Goal: Information Seeking & Learning: Learn about a topic

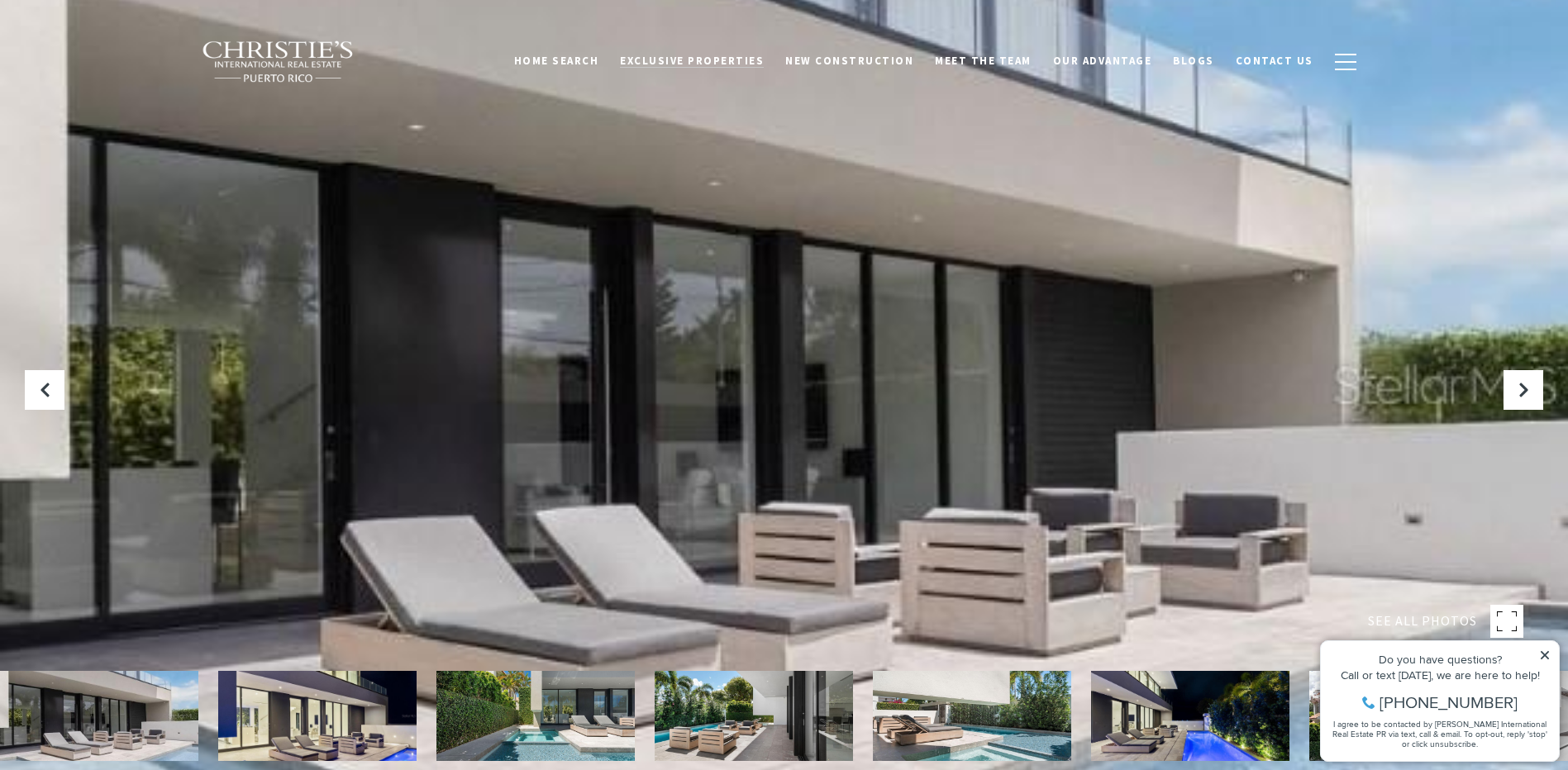
click at [706, 56] on span "Exclusive Properties" at bounding box center [691, 61] width 144 height 14
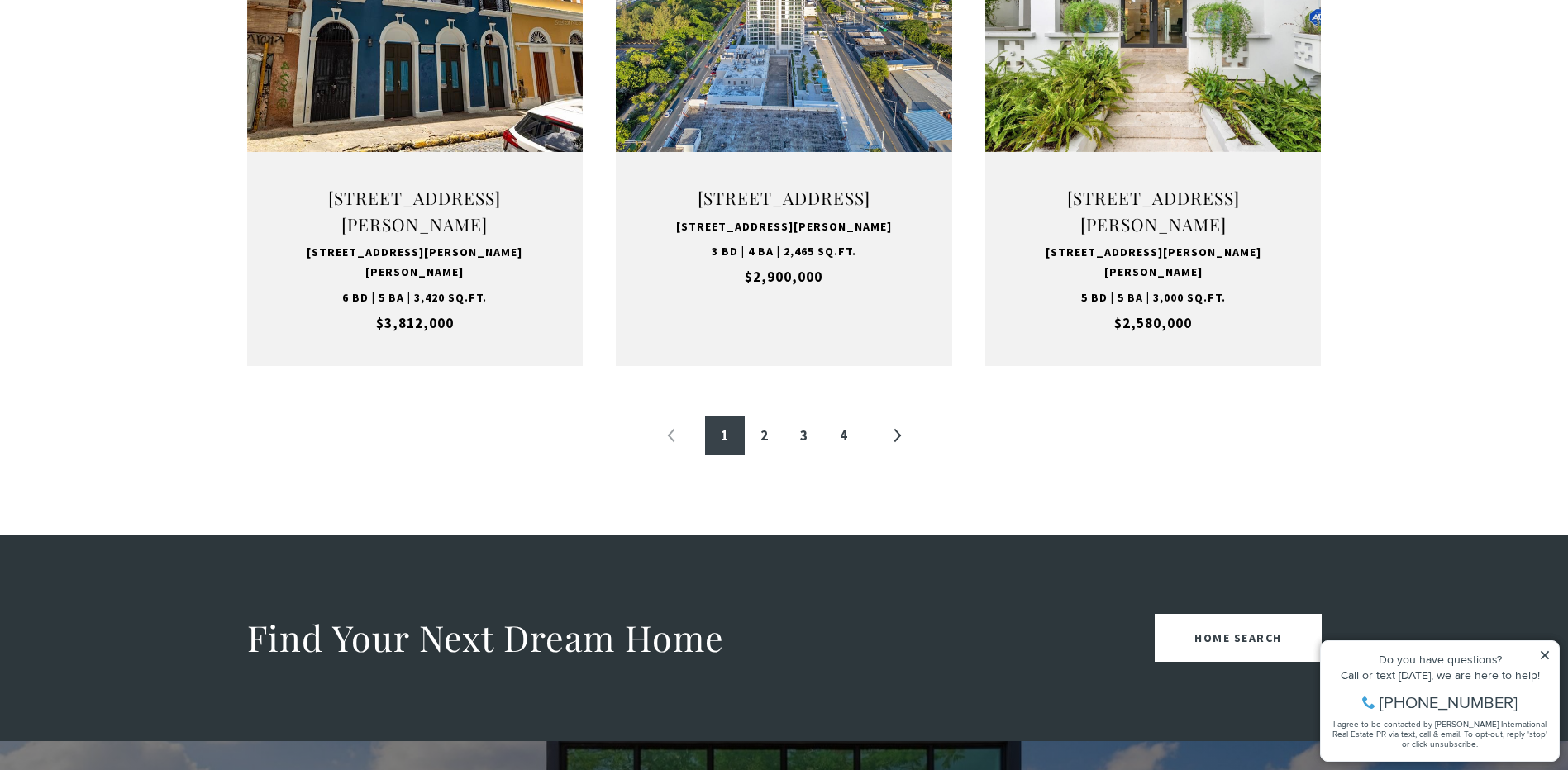
scroll to position [1818, 0]
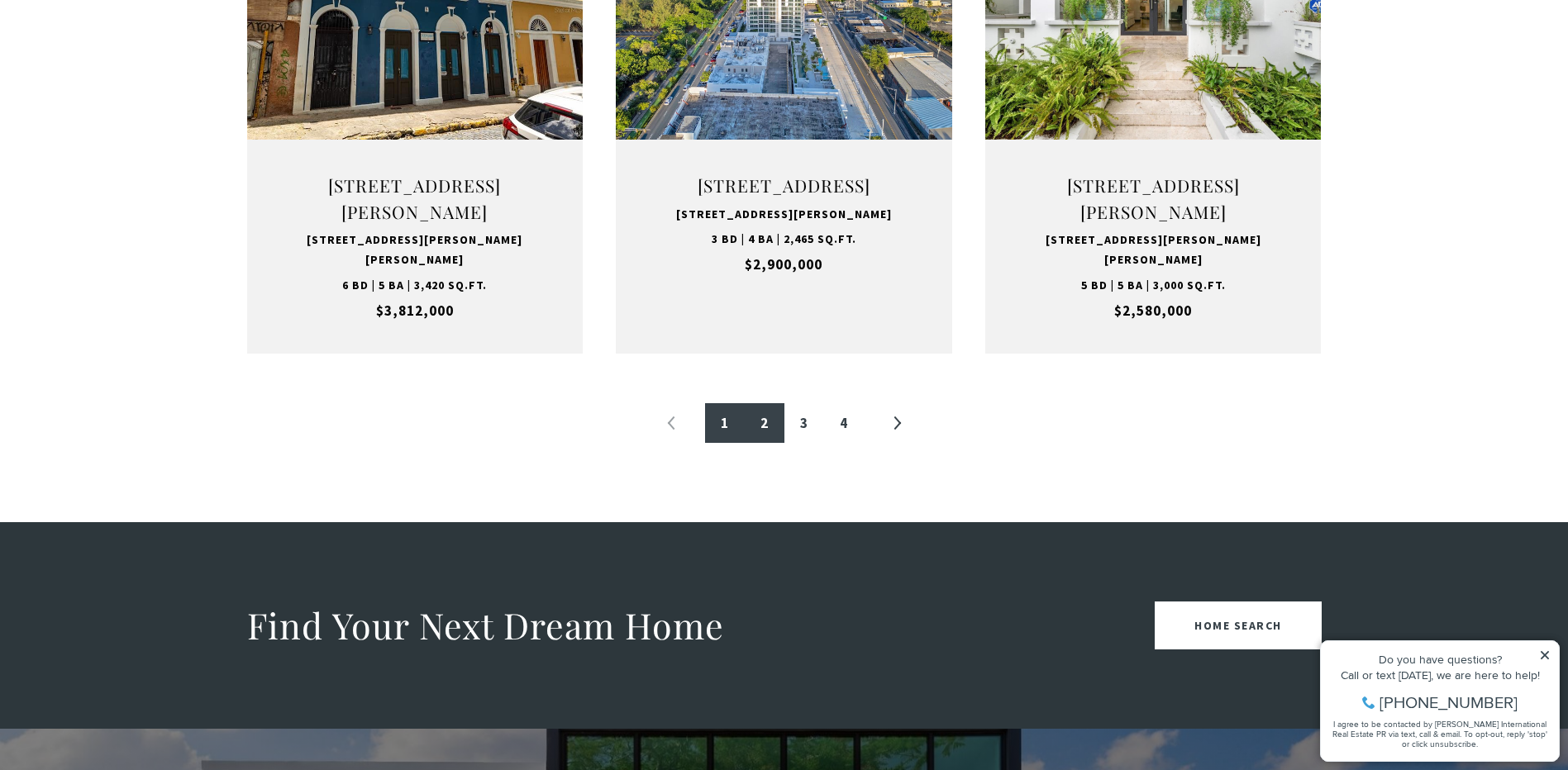
click at [763, 443] on link "2" at bounding box center [764, 422] width 40 height 40
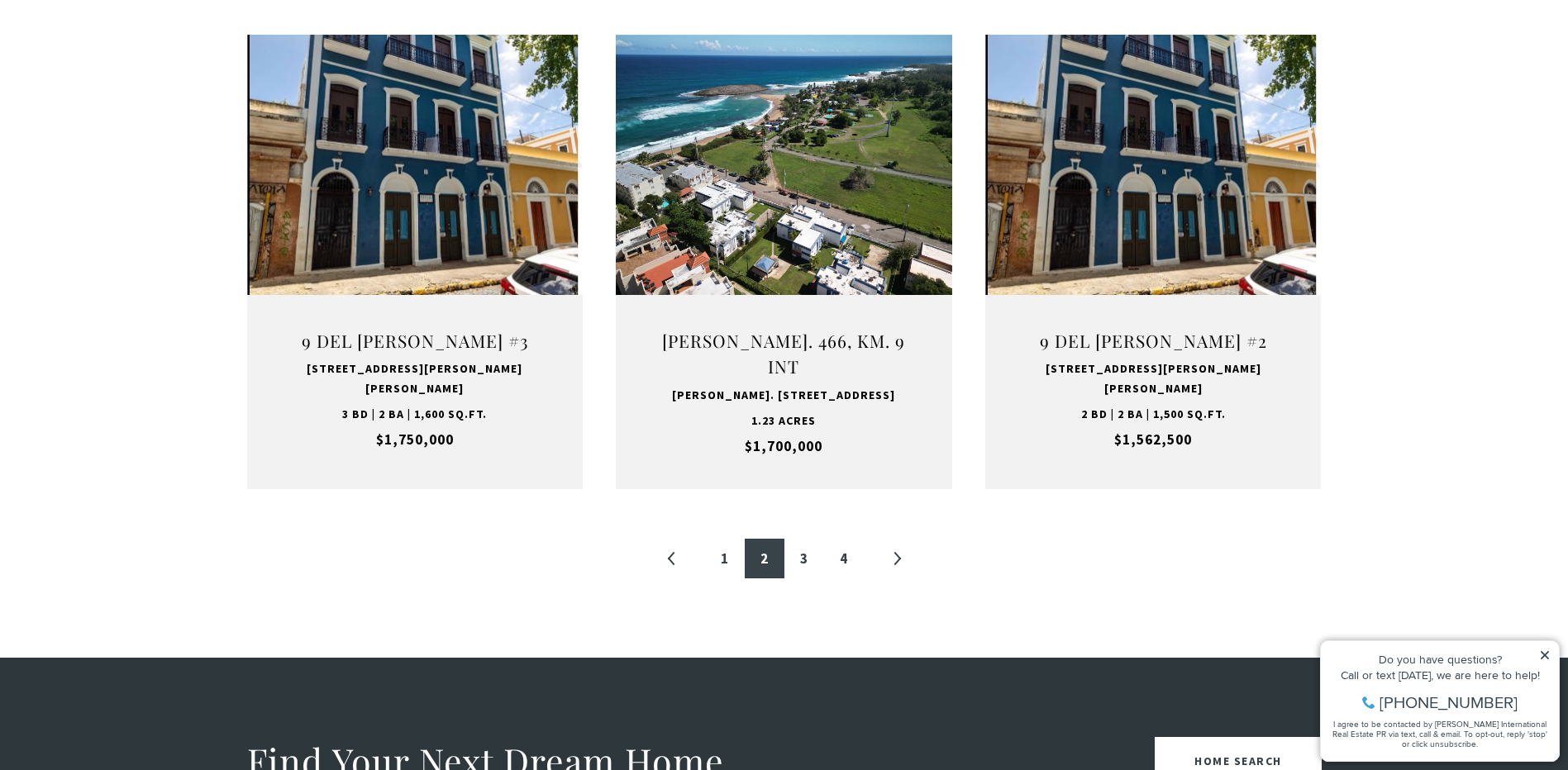
scroll to position [1735, 0]
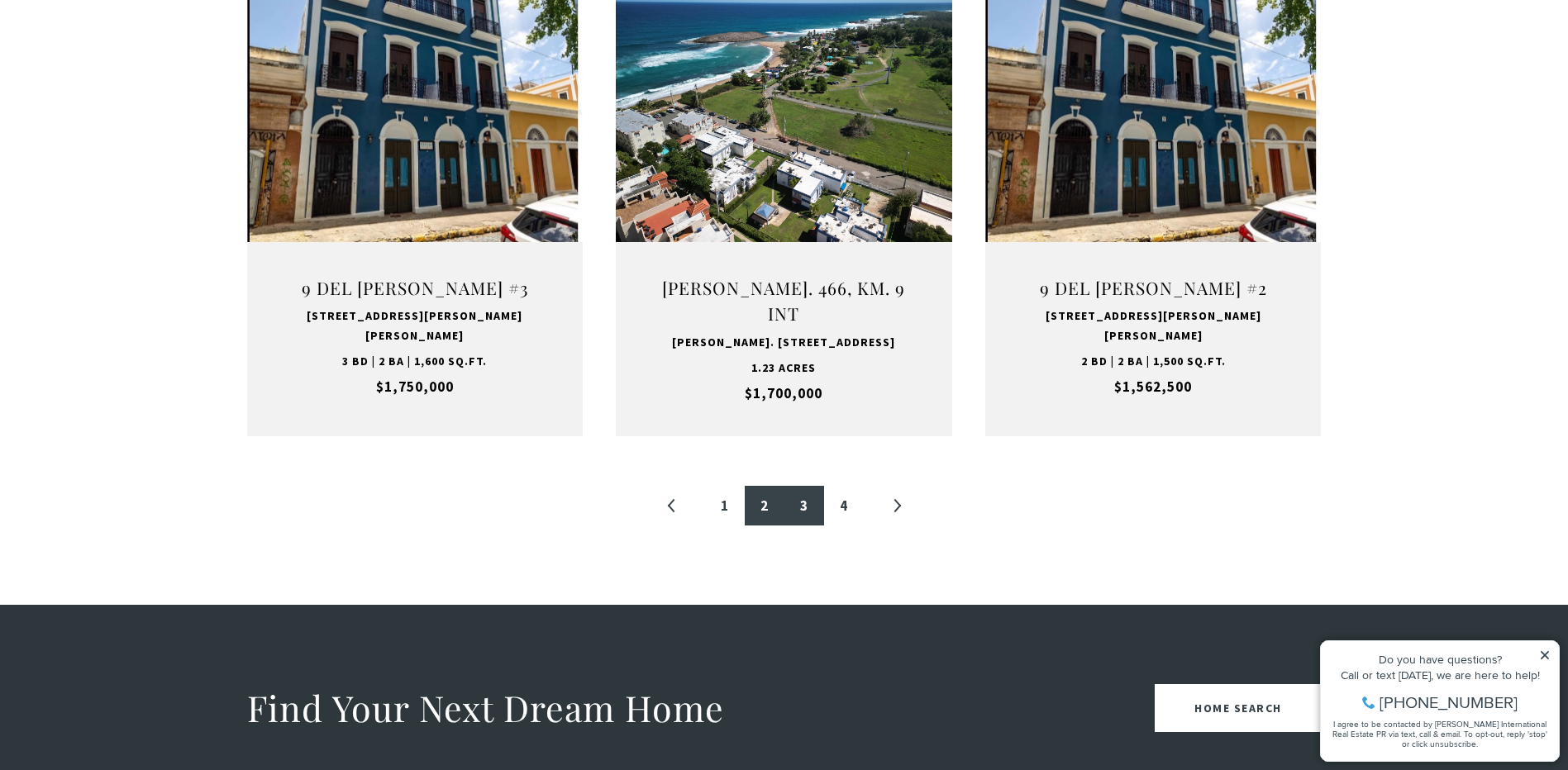
click at [804, 487] on link "3" at bounding box center [804, 505] width 40 height 40
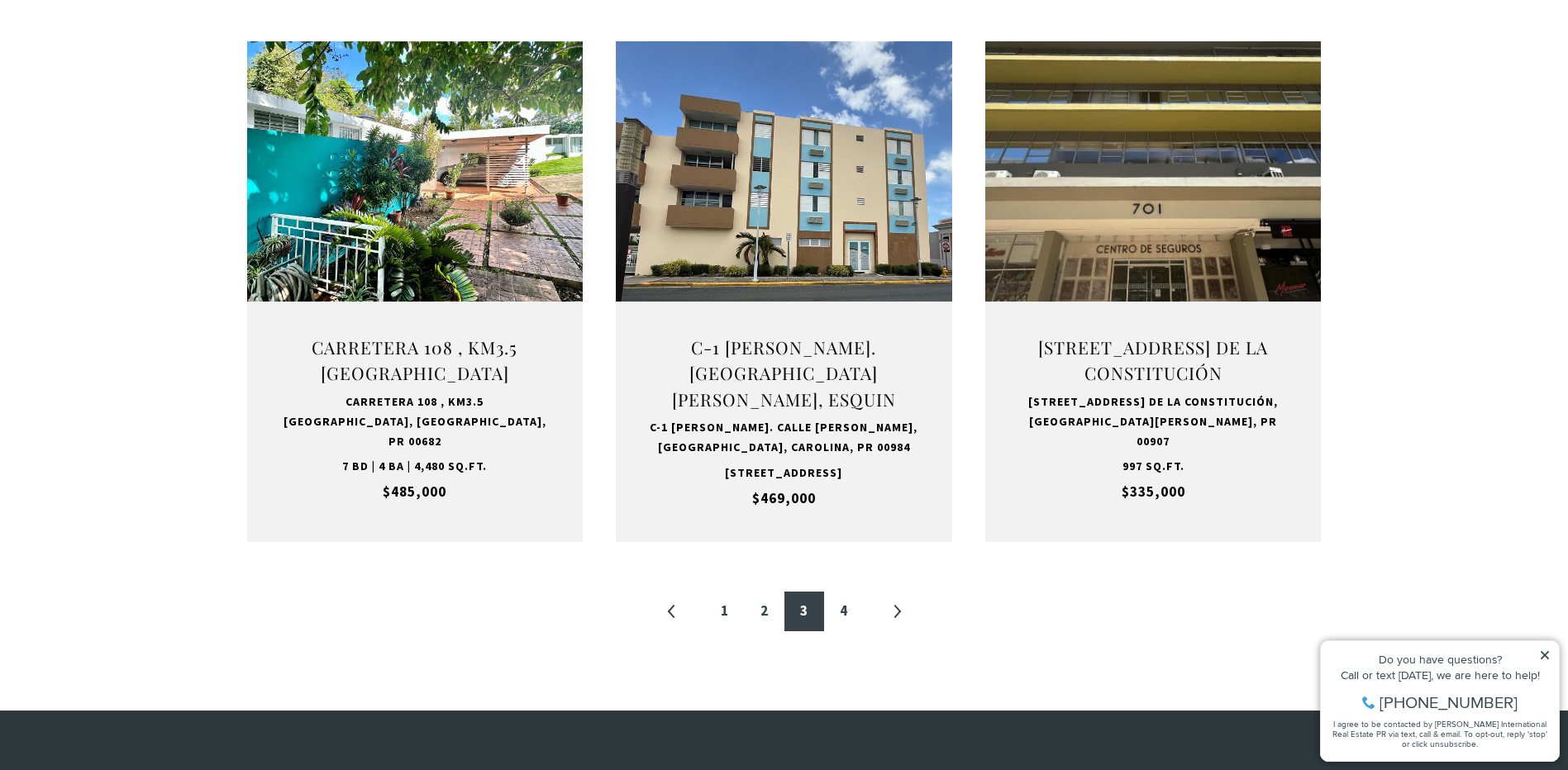
scroll to position [1652, 0]
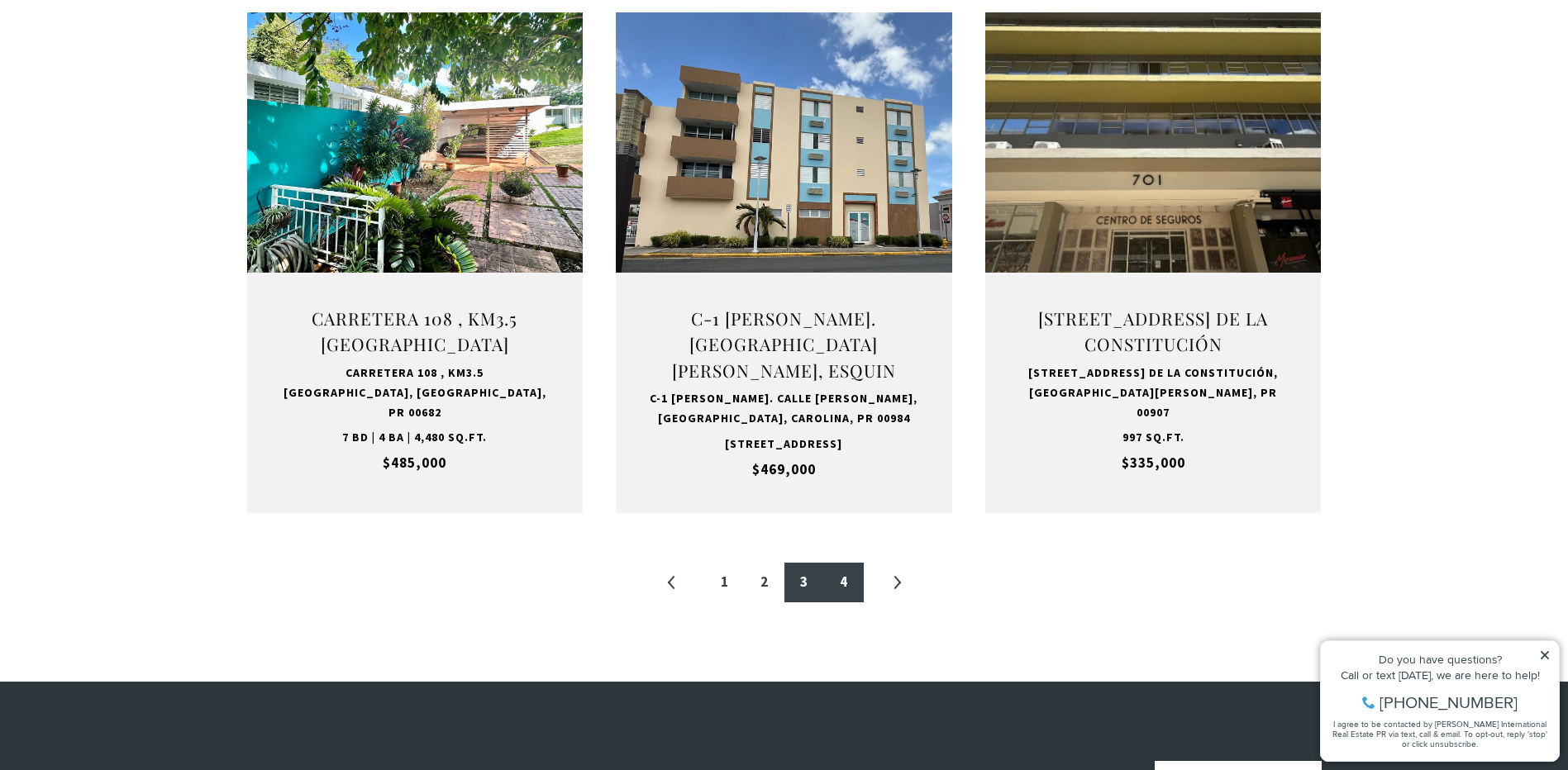
click at [841, 602] on link "4" at bounding box center [844, 582] width 40 height 40
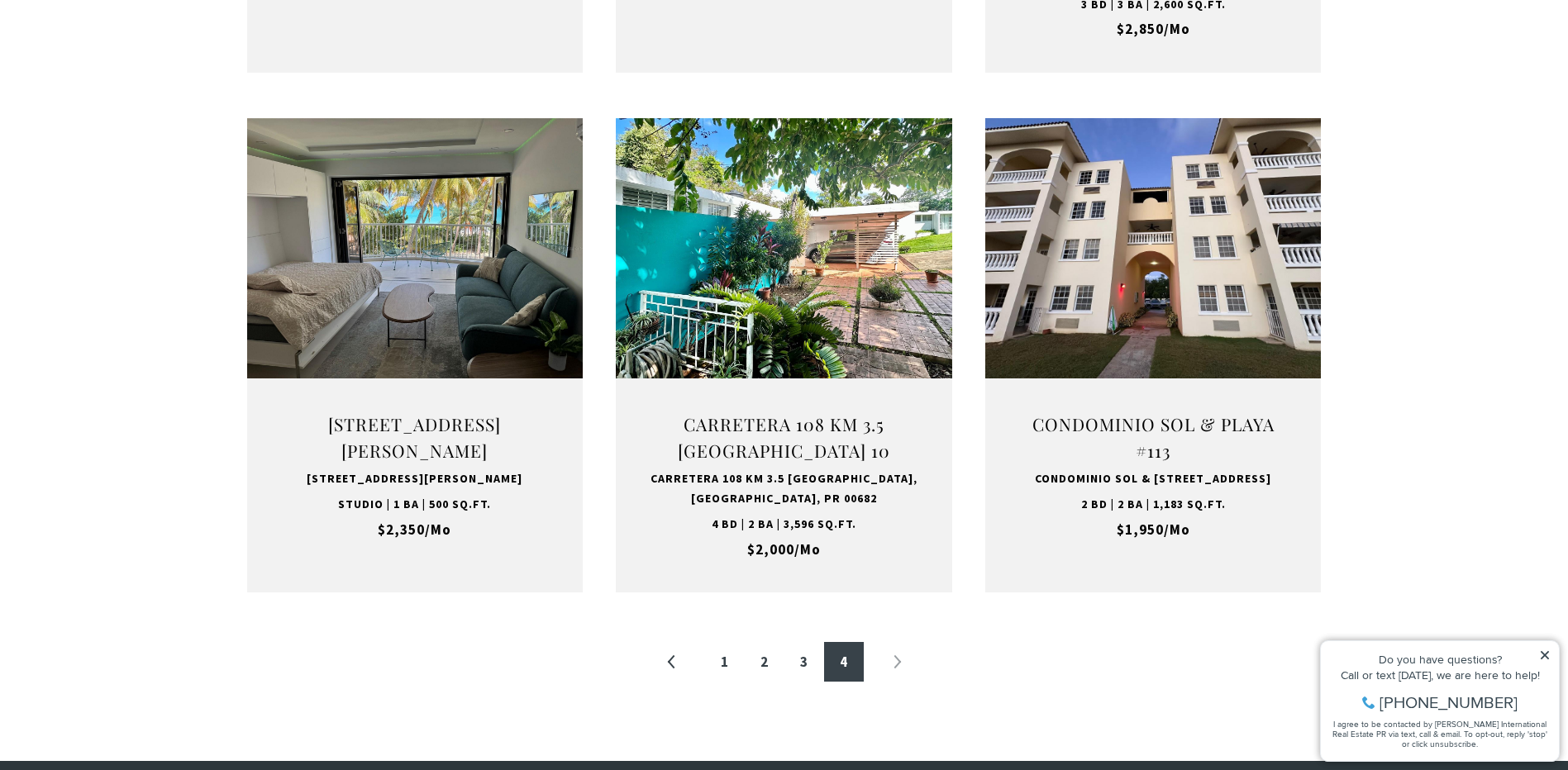
scroll to position [1652, 0]
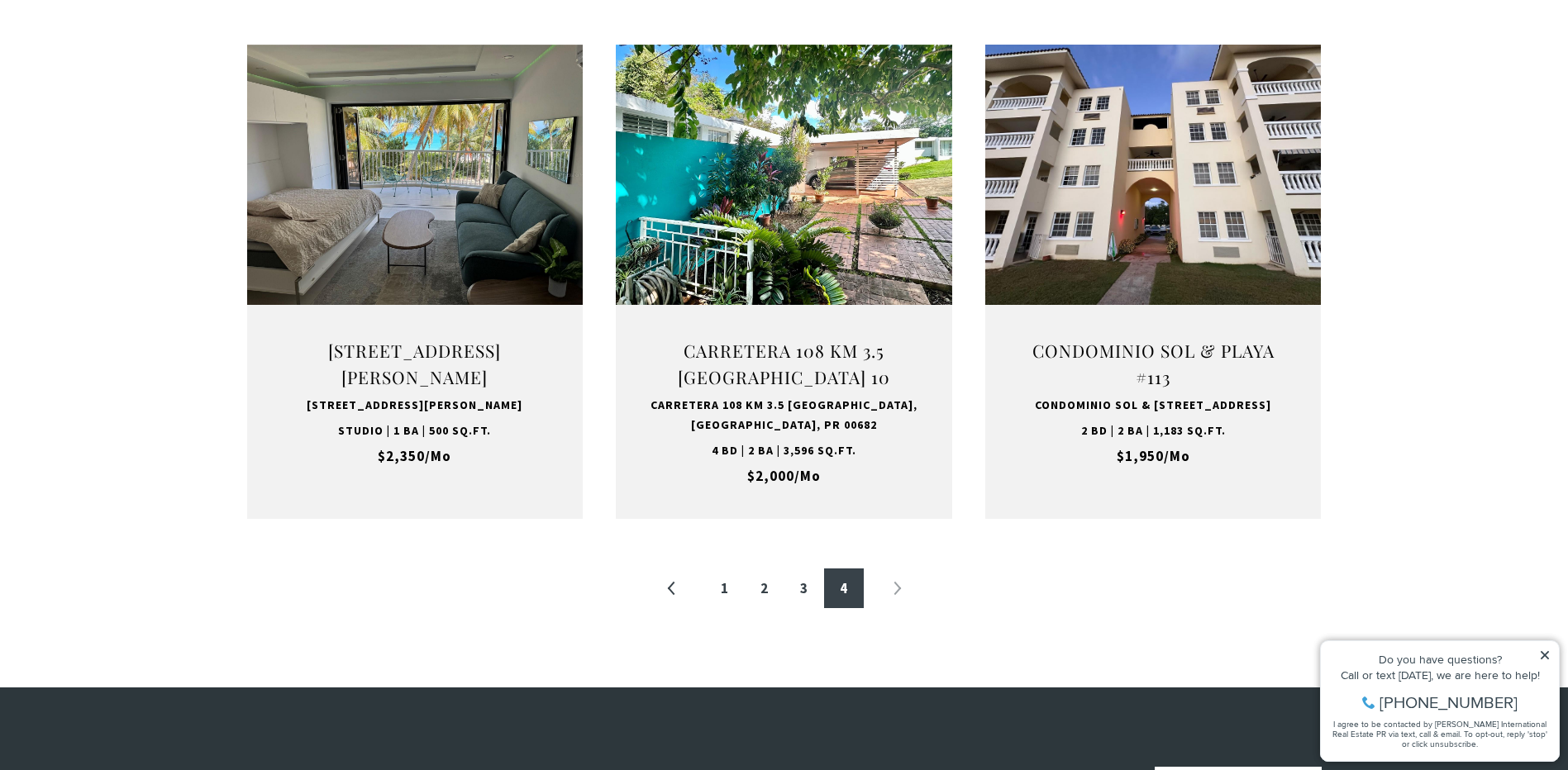
click at [899, 607] on li "»" at bounding box center [897, 587] width 40 height 40
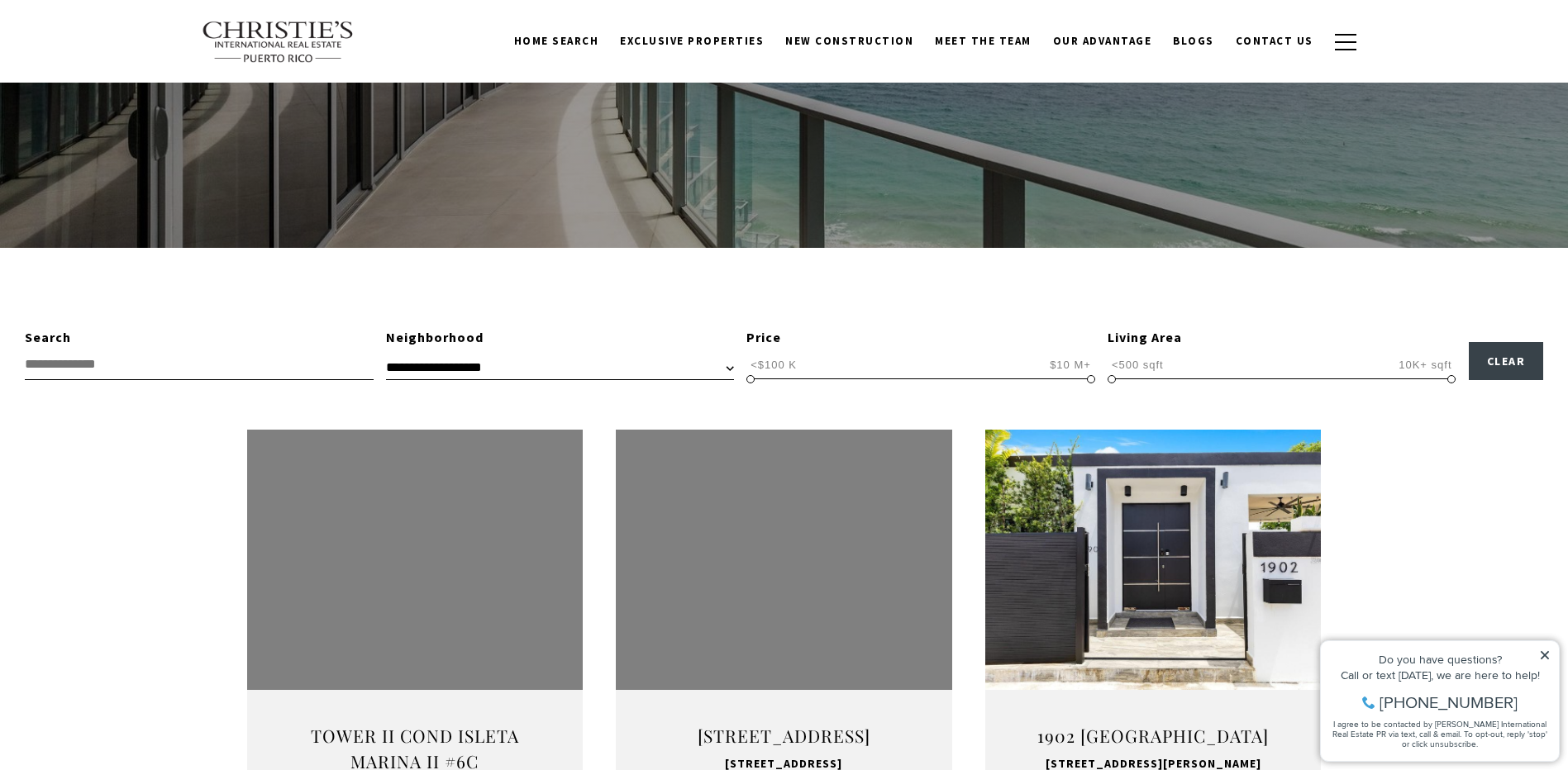
scroll to position [0, 0]
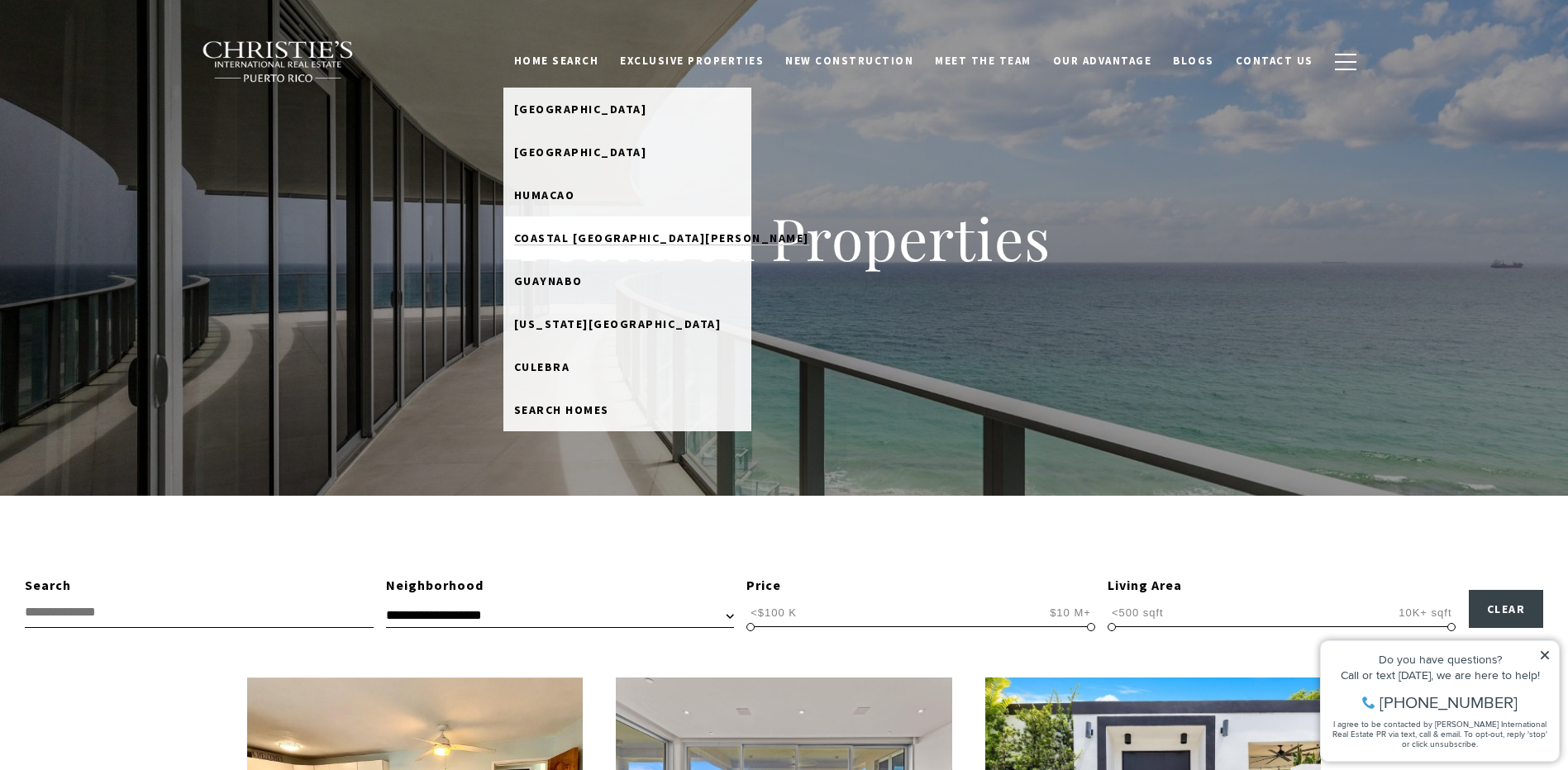
click at [574, 237] on span "Coastal [GEOGRAPHIC_DATA][PERSON_NAME]" at bounding box center [662, 237] width 295 height 15
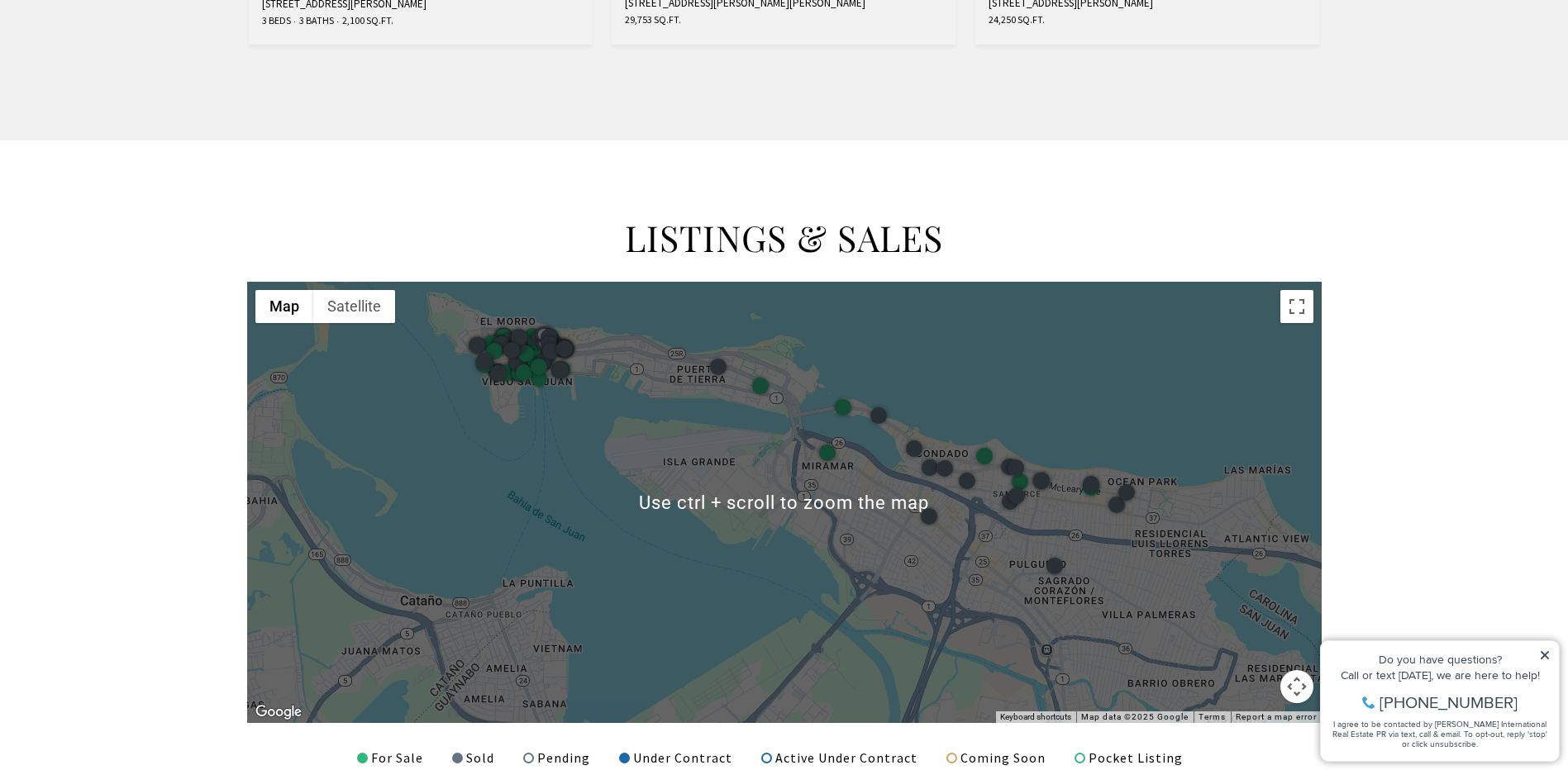
scroll to position [1900, 0]
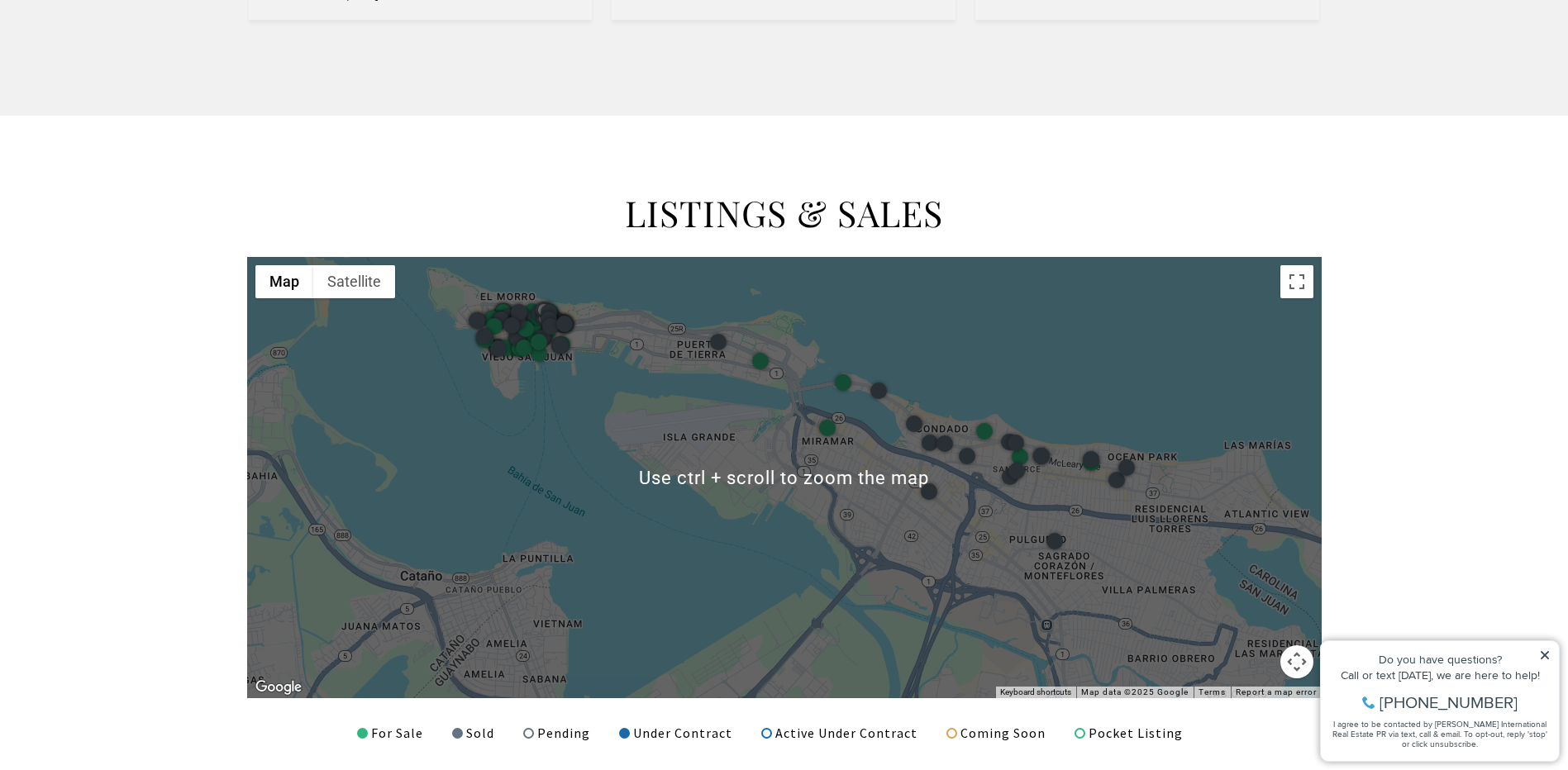
click at [1160, 502] on div at bounding box center [784, 477] width 1075 height 441
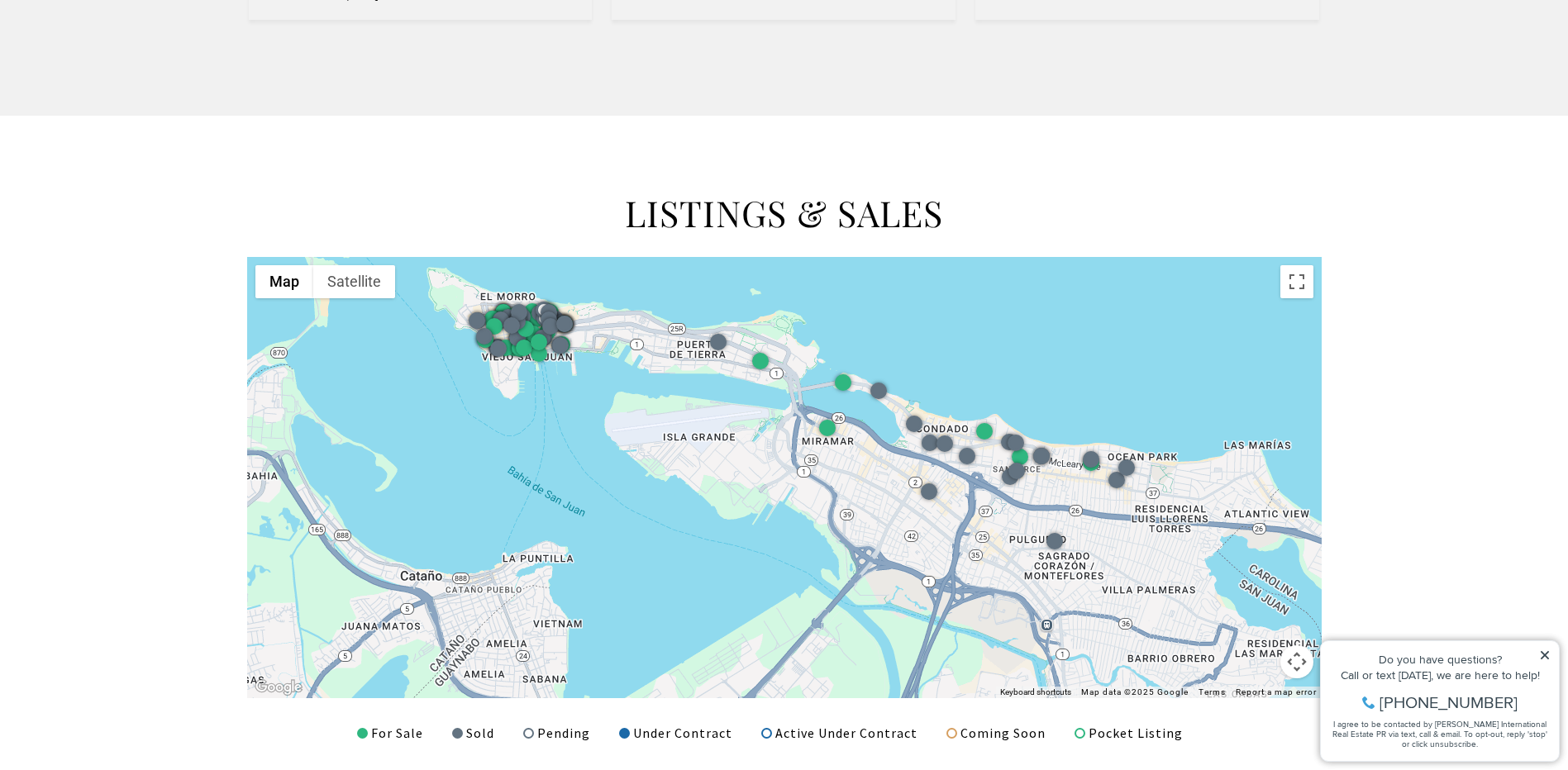
click at [1119, 500] on div at bounding box center [784, 477] width 1075 height 441
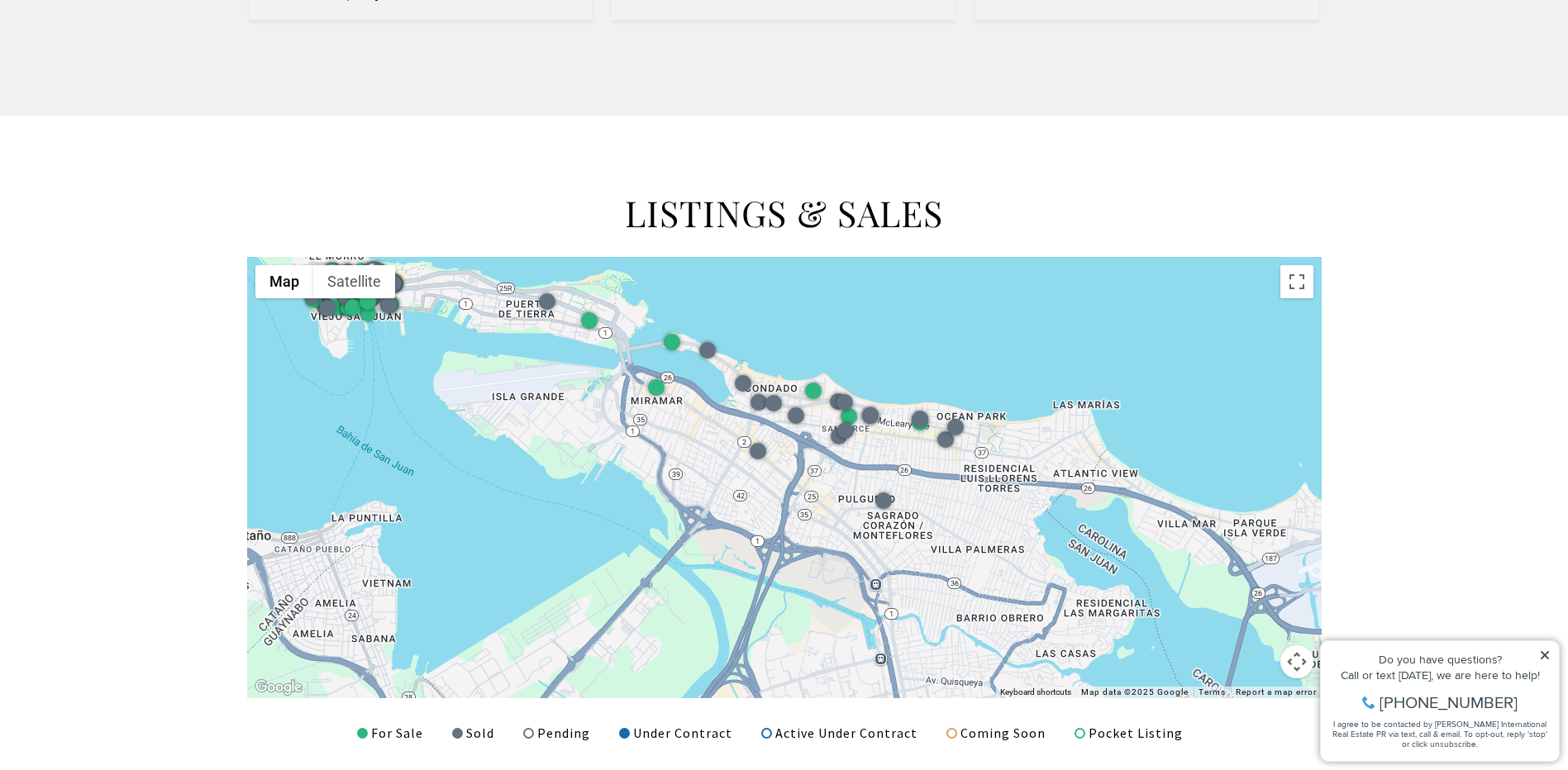
drag, startPoint x: 1105, startPoint y: 502, endPoint x: 933, endPoint y: 447, distance: 180.6
click at [933, 460] on div at bounding box center [784, 477] width 1075 height 441
